Goal: Obtain resource: Download file/media

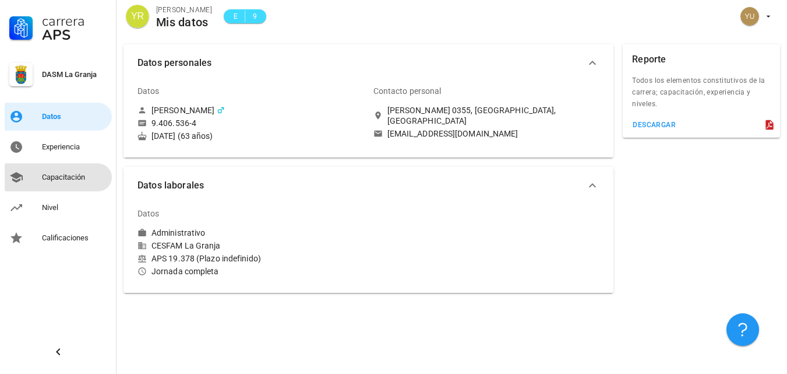
click at [58, 175] on div "Capacitación" at bounding box center [74, 177] width 65 height 9
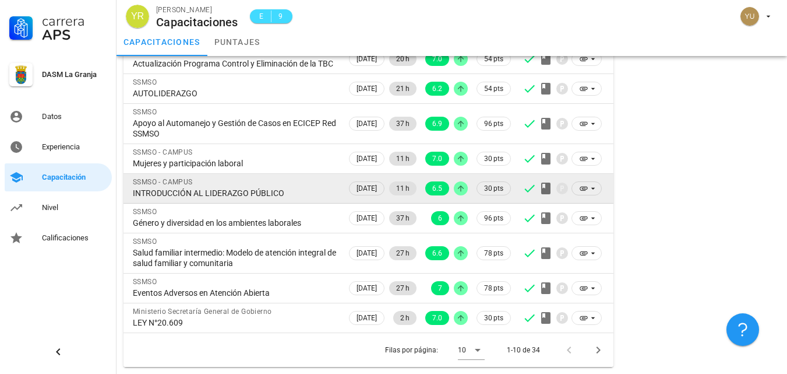
scroll to position [185, 0]
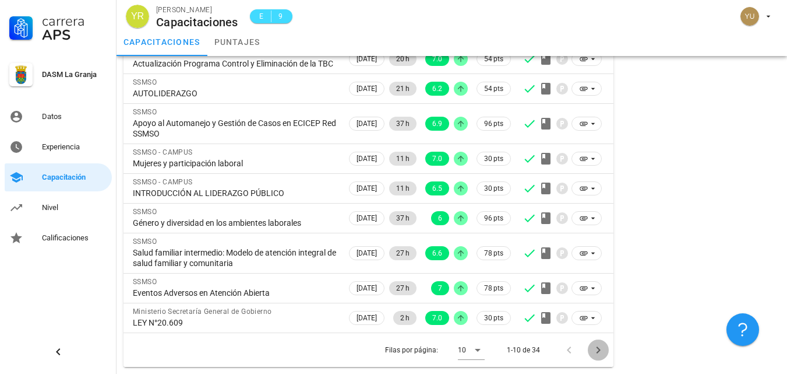
click at [599, 348] on icon "Página siguiente" at bounding box center [599, 349] width 4 height 7
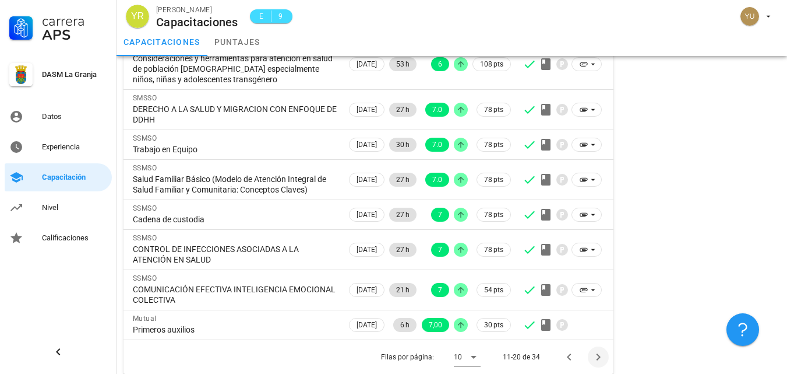
scroll to position [206, 0]
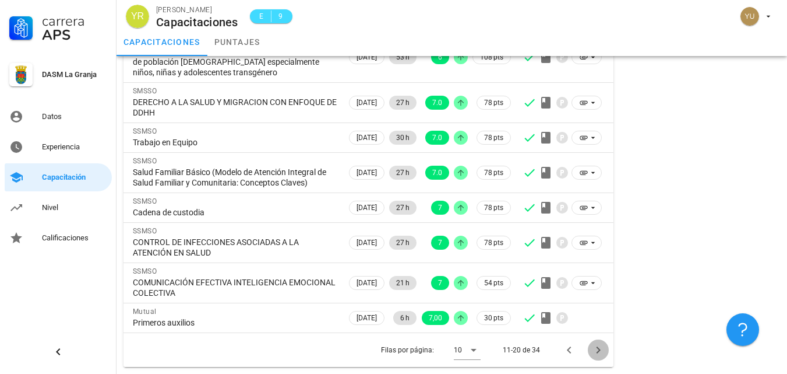
click at [597, 349] on icon "Página siguiente" at bounding box center [599, 350] width 14 height 14
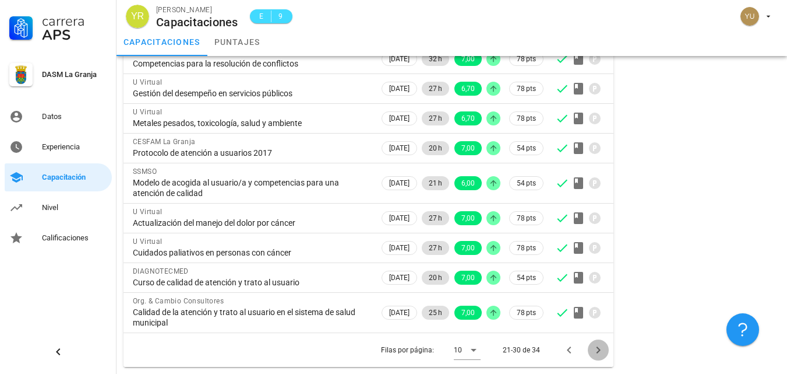
click at [598, 350] on icon "Página siguiente" at bounding box center [599, 350] width 14 height 14
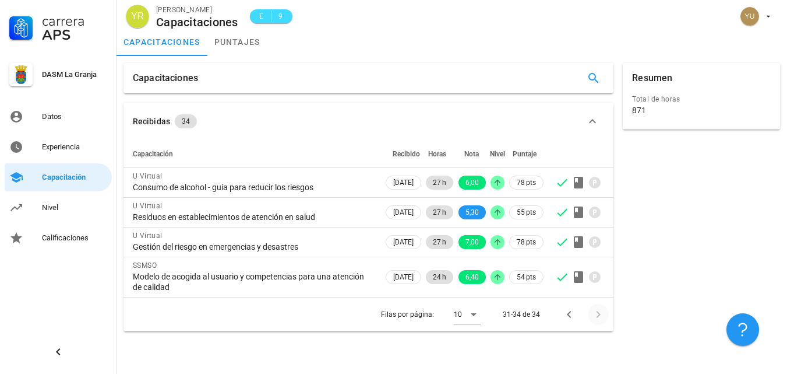
scroll to position [0, 0]
click at [571, 316] on icon "Página anterior" at bounding box center [569, 314] width 4 height 7
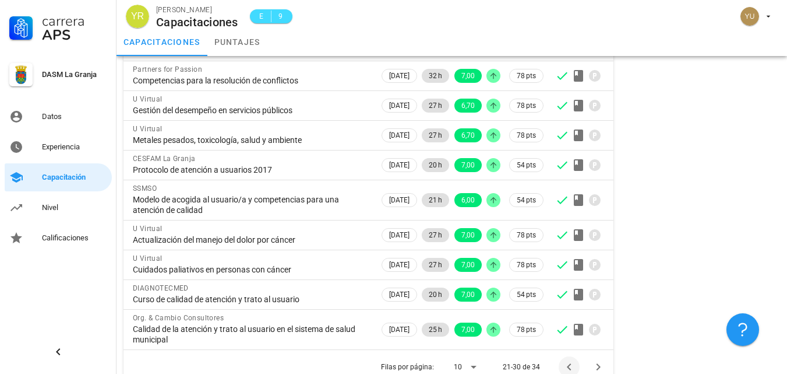
scroll to position [153, 0]
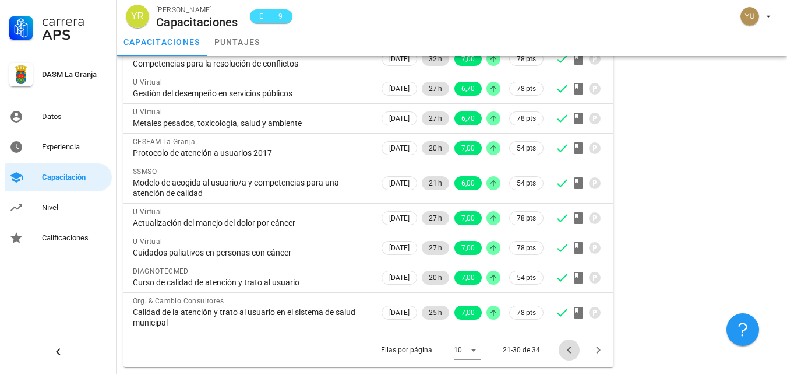
click at [569, 349] on icon "Página anterior" at bounding box center [569, 349] width 4 height 7
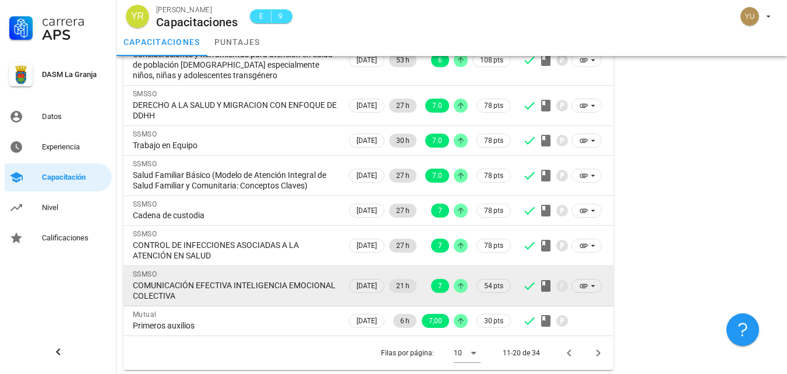
scroll to position [206, 0]
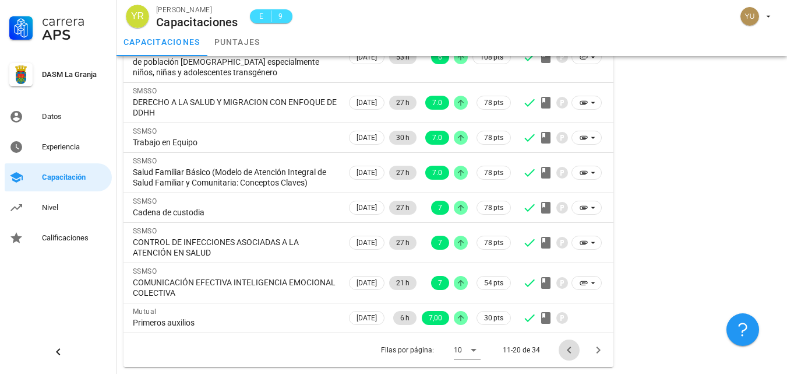
click at [569, 351] on icon "Página anterior" at bounding box center [569, 349] width 4 height 7
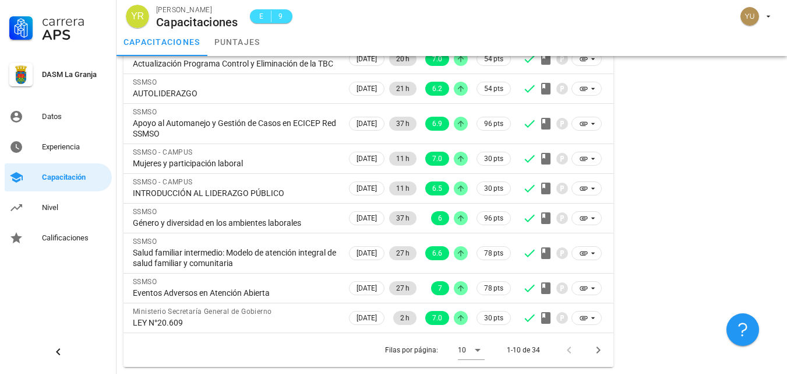
scroll to position [185, 0]
click at [600, 352] on icon "Página siguiente" at bounding box center [599, 350] width 14 height 14
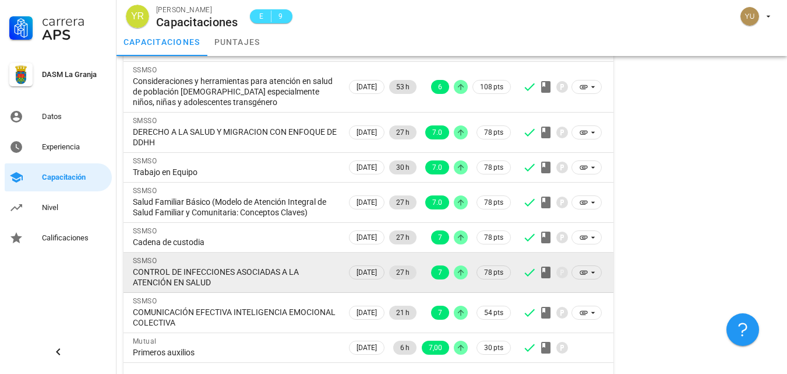
scroll to position [206, 0]
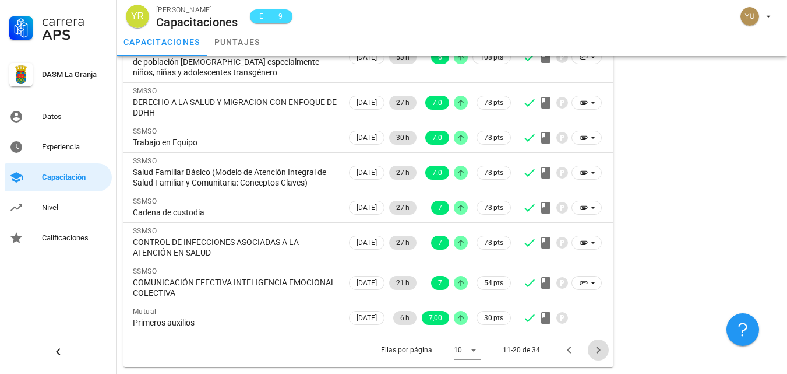
click at [599, 348] on icon "Página siguiente" at bounding box center [599, 349] width 4 height 7
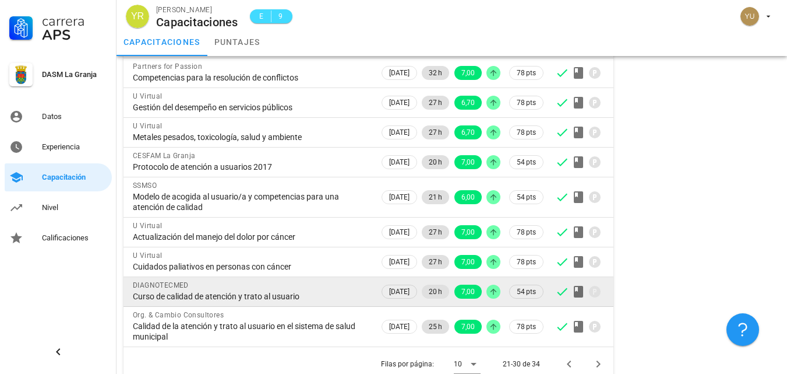
scroll to position [153, 0]
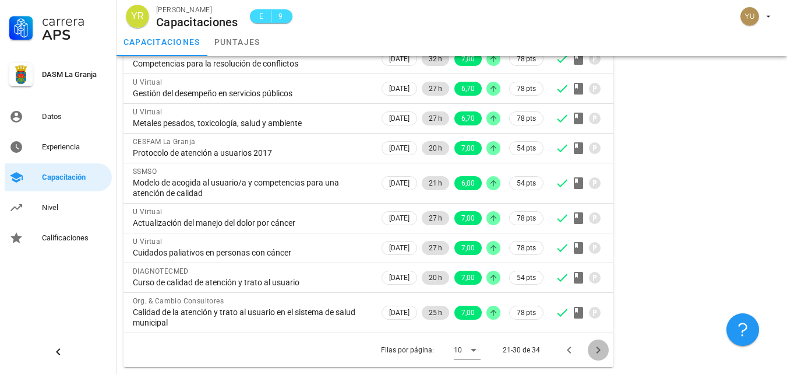
click at [599, 351] on icon "Página siguiente" at bounding box center [599, 349] width 4 height 7
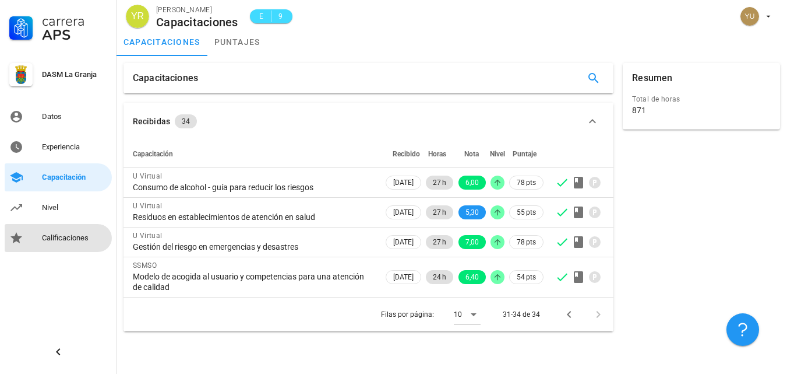
click at [69, 235] on div "Calificaciones" at bounding box center [74, 237] width 65 height 9
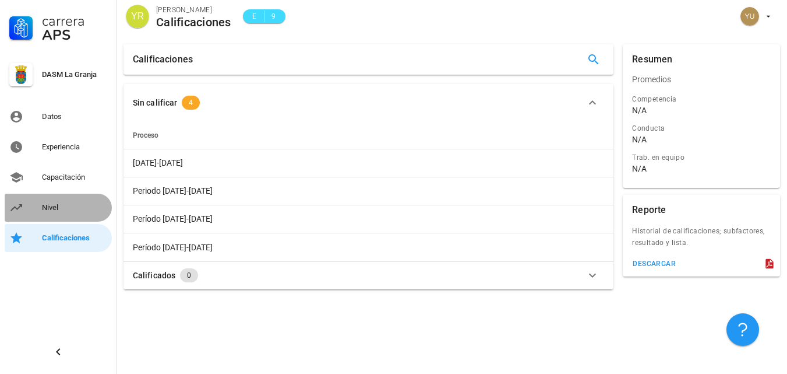
click at [47, 209] on div "Nivel" at bounding box center [74, 207] width 65 height 9
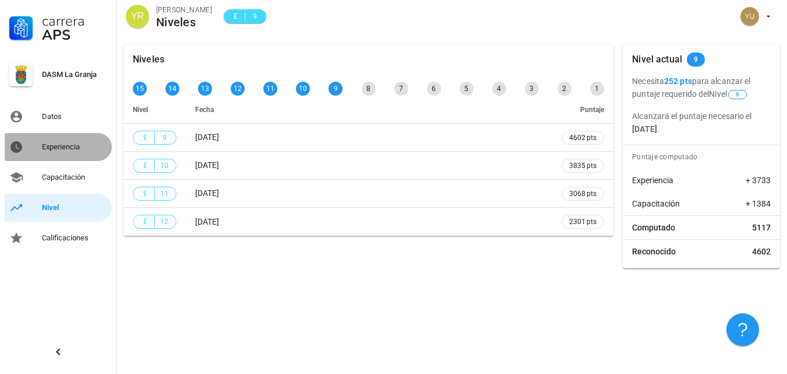
click at [57, 144] on div "Experiencia" at bounding box center [74, 146] width 65 height 9
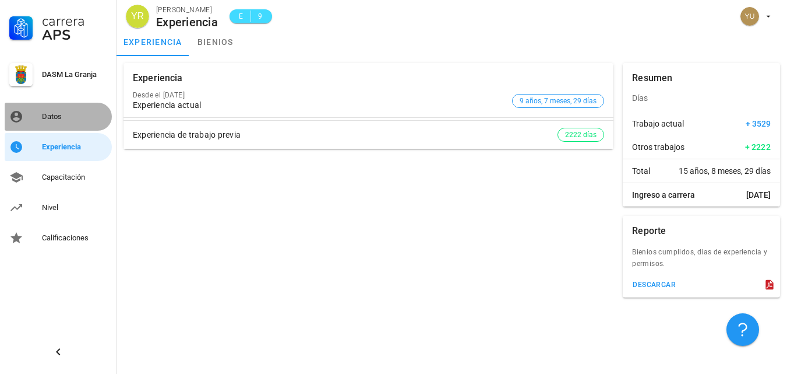
click at [49, 113] on div "Datos" at bounding box center [74, 116] width 65 height 9
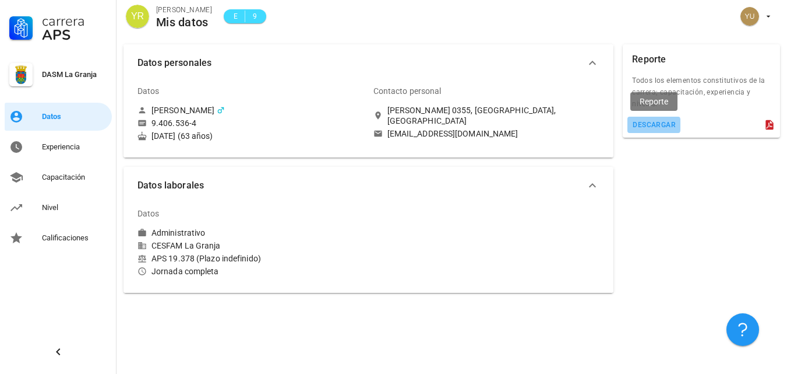
click at [653, 122] on div "descargar" at bounding box center [654, 125] width 44 height 8
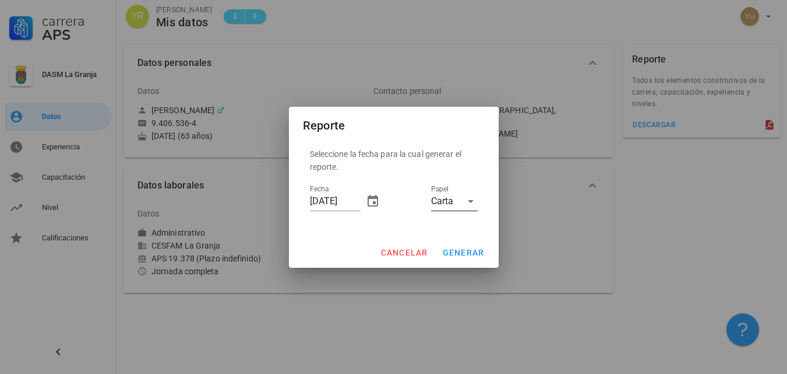
click at [472, 202] on icon at bounding box center [471, 201] width 14 height 14
click at [472, 202] on div "Carrera APS DASM La Granja Datos Experiencia Capacitación Nivel Calificaciones …" at bounding box center [393, 187] width 787 height 374
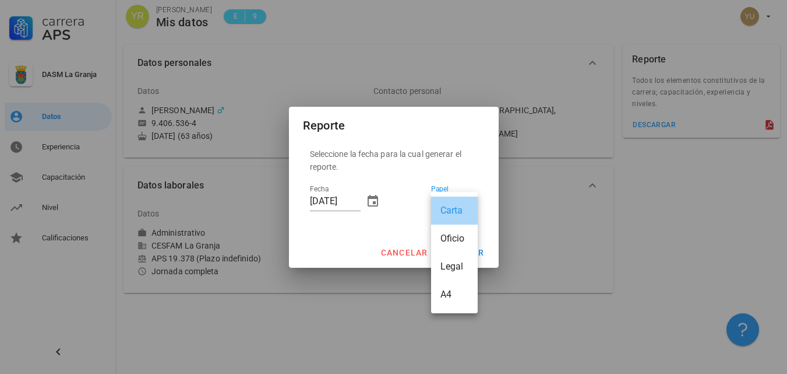
click at [472, 202] on div "Carta" at bounding box center [454, 210] width 47 height 28
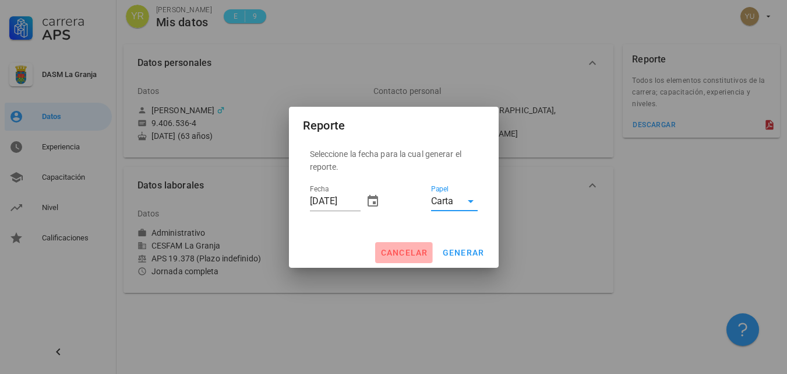
click at [396, 248] on span "cancelar" at bounding box center [404, 252] width 48 height 9
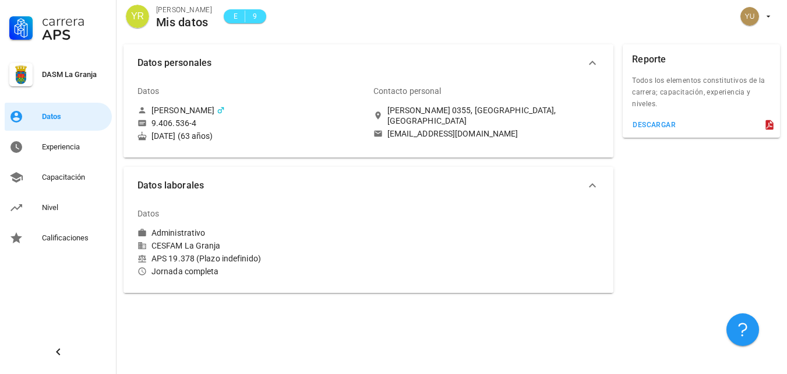
click at [769, 125] on icon at bounding box center [770, 125] width 12 height 12
